Goal: Information Seeking & Learning: Learn about a topic

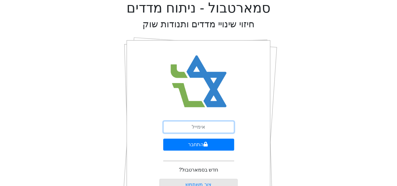
click at [190, 129] on input "email" at bounding box center [198, 127] width 71 height 12
type input "ט"
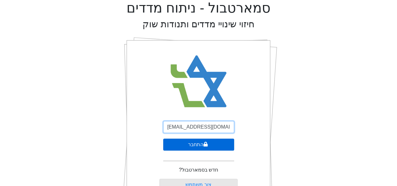
type input "[EMAIL_ADDRESS][DOMAIN_NAME]"
click at [195, 142] on button "התחבר" at bounding box center [198, 145] width 71 height 12
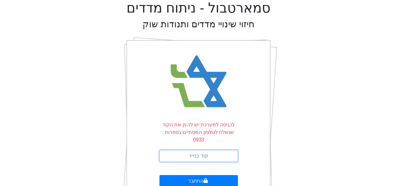
click at [193, 150] on input "text" at bounding box center [198, 156] width 78 height 12
type input "757745"
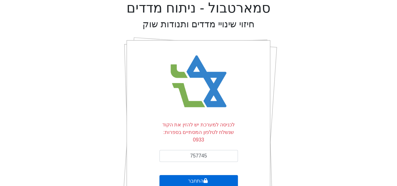
click at [197, 175] on button "התחבר" at bounding box center [198, 181] width 78 height 12
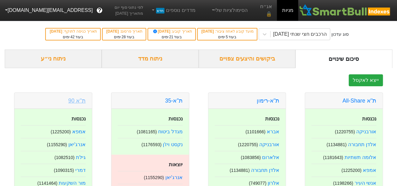
click at [77, 99] on link "ת''א 90" at bounding box center [76, 101] width 17 height 6
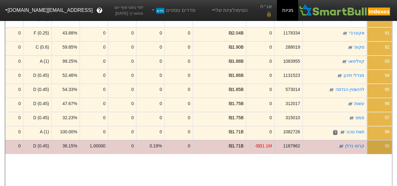
scroll to position [1154, 0]
